Goal: Check status: Check status

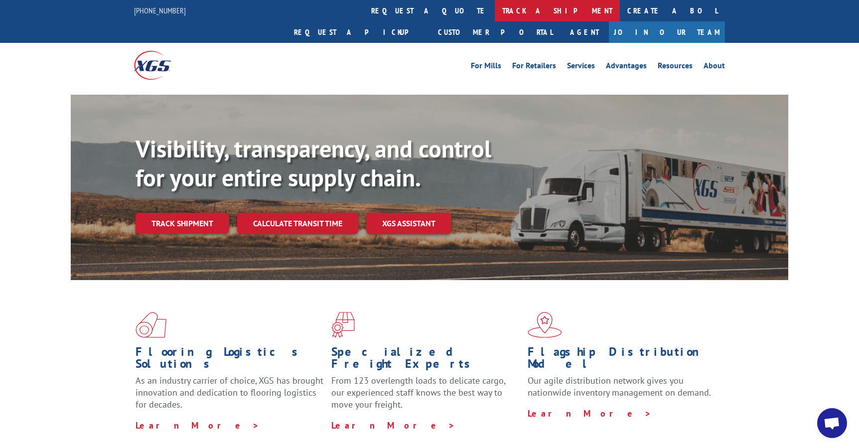
click at [495, 12] on link "track a shipment" at bounding box center [557, 10] width 125 height 21
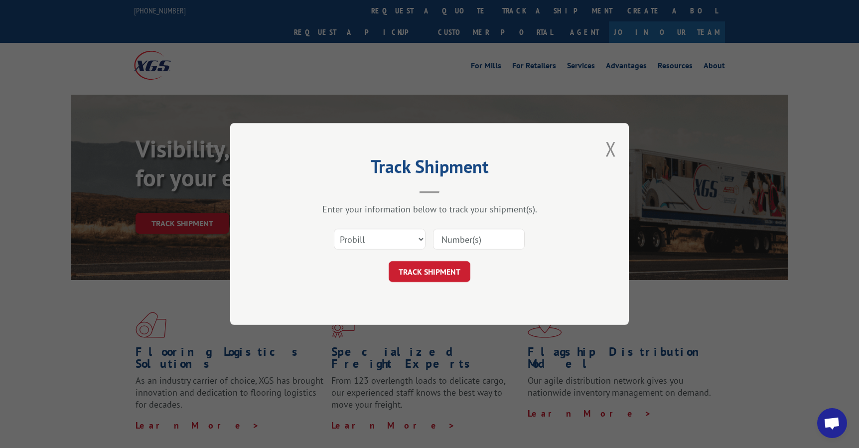
paste input "17611608"
type input "17611608"
click at [430, 275] on button "TRACK SHIPMENT" at bounding box center [430, 271] width 82 height 21
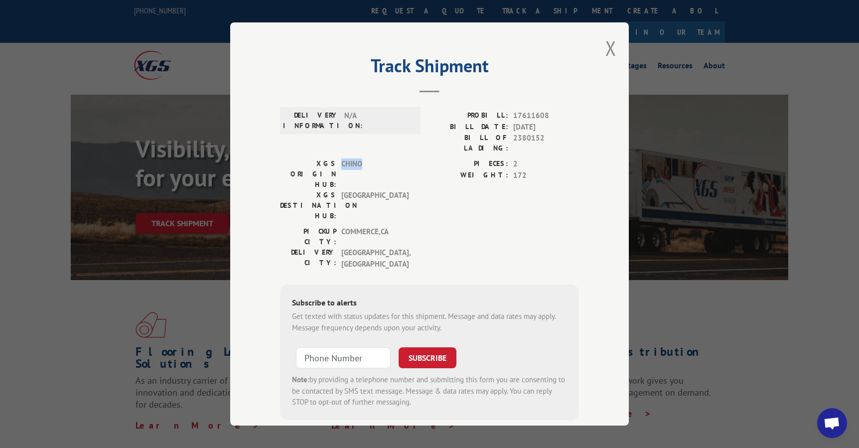
drag, startPoint x: 342, startPoint y: 153, endPoint x: 380, endPoint y: 152, distance: 37.9
click at [380, 158] on span "CHINO" at bounding box center [374, 173] width 67 height 31
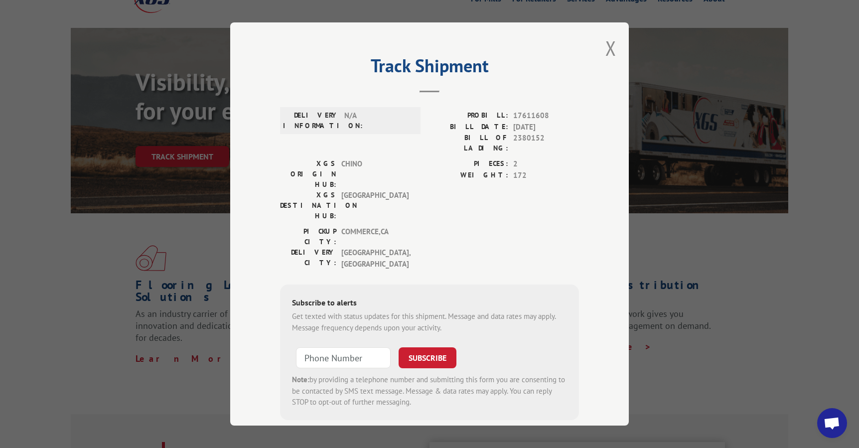
scroll to position [84, 0]
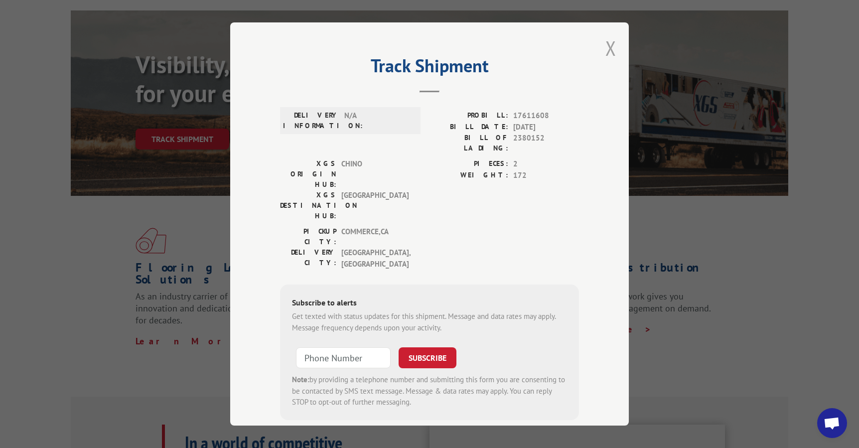
click at [609, 51] on button "Close modal" at bounding box center [611, 48] width 11 height 26
